Goal: Task Accomplishment & Management: Manage account settings

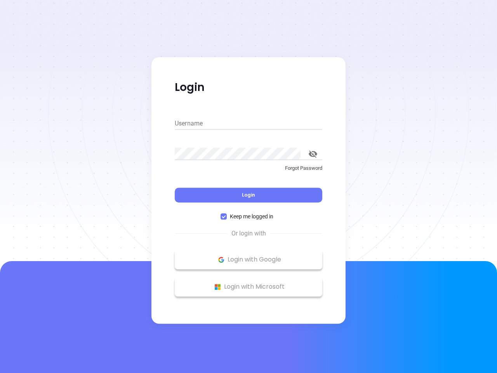
click at [249, 187] on div "Login" at bounding box center [249, 190] width 148 height 24
click at [249, 124] on input "Username" at bounding box center [249, 123] width 148 height 12
click at [313, 154] on icon "toggle password visibility" at bounding box center [313, 153] width 9 height 7
click at [249, 195] on span "Login" at bounding box center [248, 195] width 13 height 7
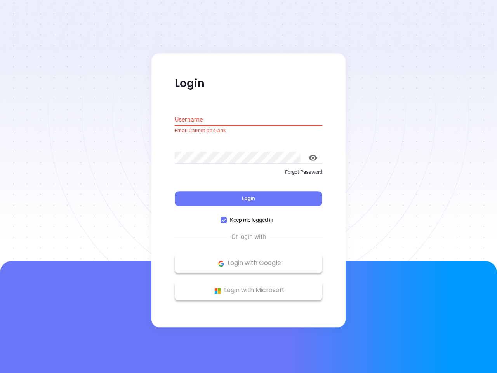
click at [249, 216] on span "Keep me logged in" at bounding box center [252, 220] width 50 height 9
click at [227, 217] on input "Keep me logged in" at bounding box center [224, 220] width 6 height 6
checkbox input "false"
click at [249, 260] on p "Login with Google" at bounding box center [249, 264] width 140 height 12
click at [249, 287] on p "Login with Microsoft" at bounding box center [249, 291] width 140 height 12
